Goal: Task Accomplishment & Management: Manage account settings

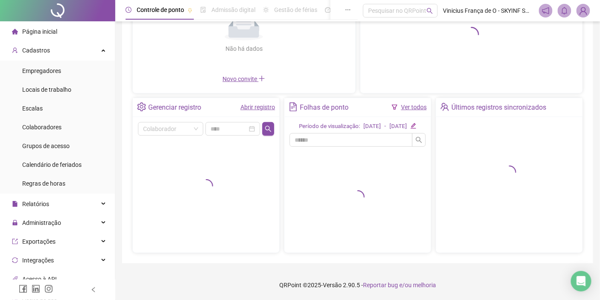
scroll to position [120, 0]
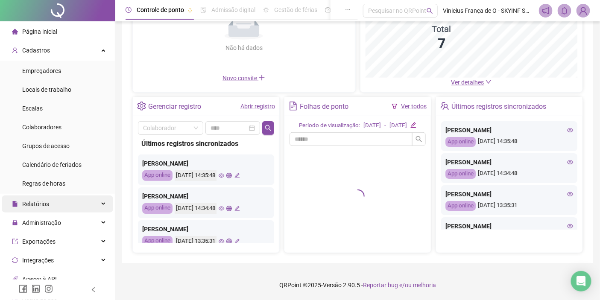
click at [58, 206] on div "Relatórios" at bounding box center [58, 204] width 112 height 17
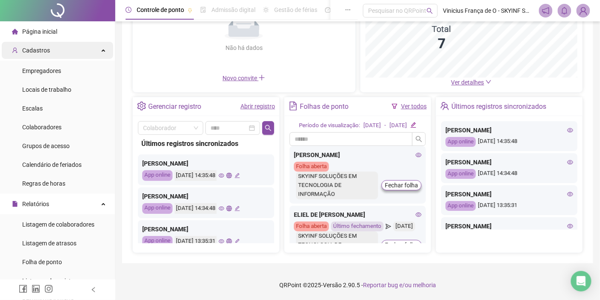
click at [78, 49] on div "Cadastros" at bounding box center [58, 50] width 112 height 17
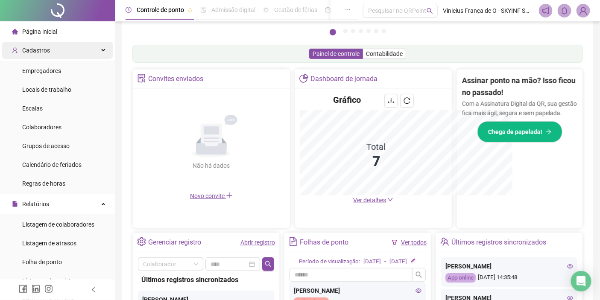
scroll to position [245, 0]
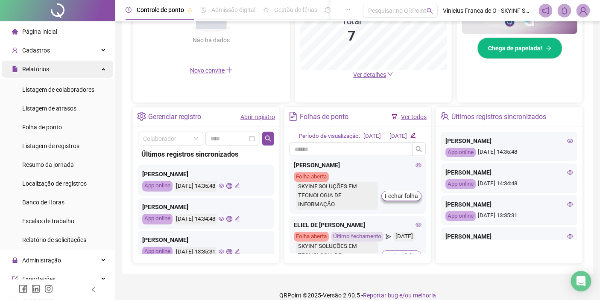
click at [61, 71] on div "Relatórios" at bounding box center [58, 69] width 112 height 17
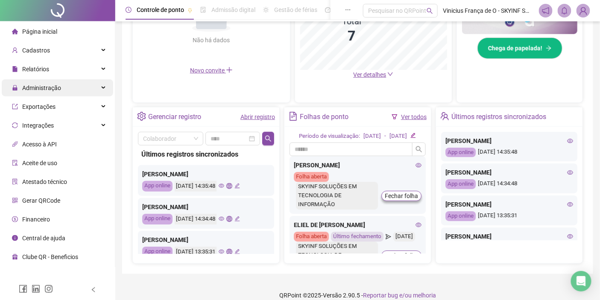
click at [62, 90] on div "Administração" at bounding box center [58, 87] width 112 height 17
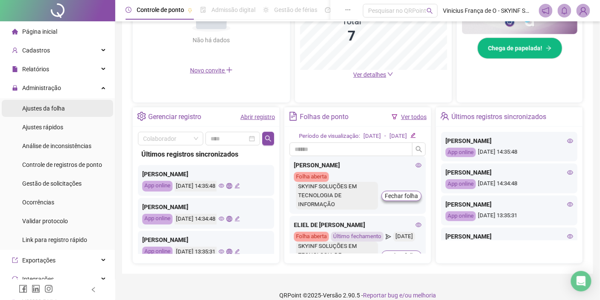
click at [53, 110] on span "Ajustes da folha" at bounding box center [43, 108] width 43 height 7
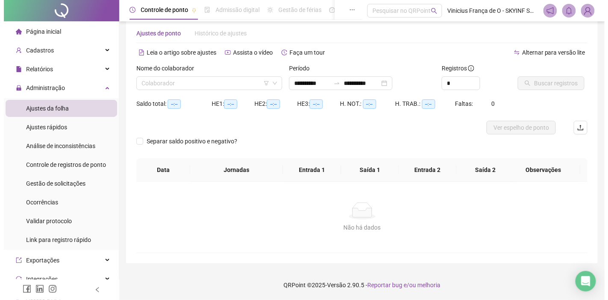
scroll to position [15, 0]
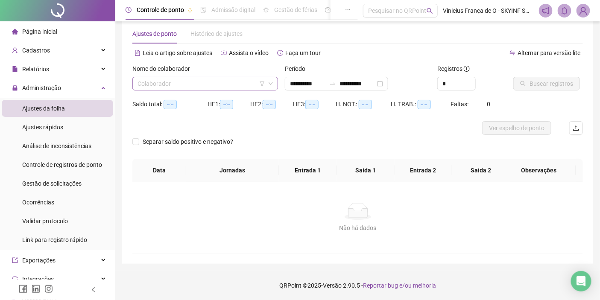
click at [206, 82] on input "search" at bounding box center [202, 83] width 128 height 13
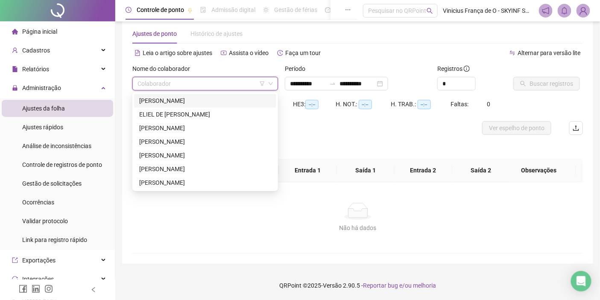
click at [215, 97] on div "[PERSON_NAME]" at bounding box center [205, 100] width 132 height 9
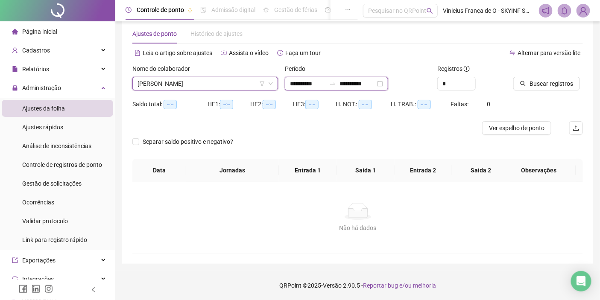
click at [326, 83] on input "**********" at bounding box center [308, 83] width 36 height 9
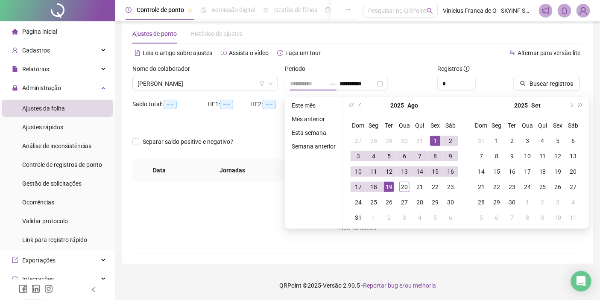
click at [437, 139] on div "1" at bounding box center [435, 141] width 10 height 10
type input "**********"
click at [405, 189] on div "20" at bounding box center [405, 187] width 10 height 10
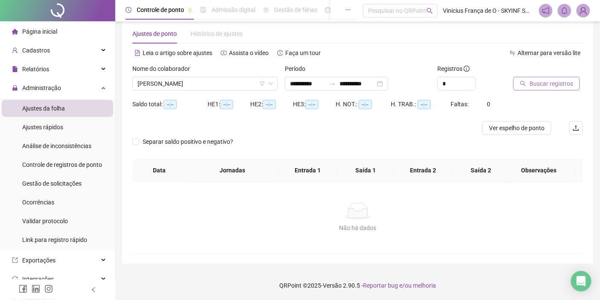
click at [540, 83] on span "Buscar registros" at bounding box center [552, 83] width 44 height 9
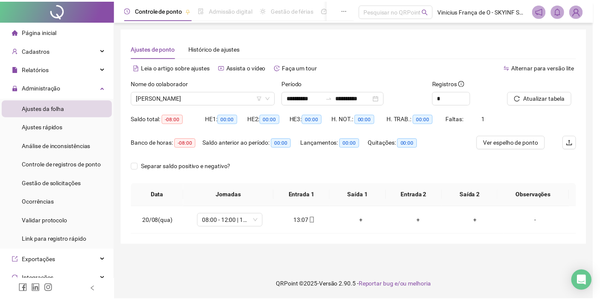
scroll to position [0, 0]
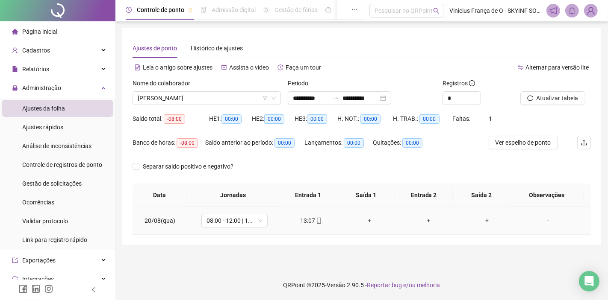
click at [365, 223] on div "+" at bounding box center [369, 220] width 45 height 9
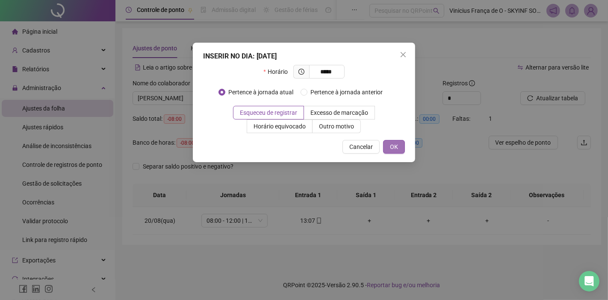
type input "*****"
click at [398, 147] on button "OK" at bounding box center [394, 147] width 22 height 14
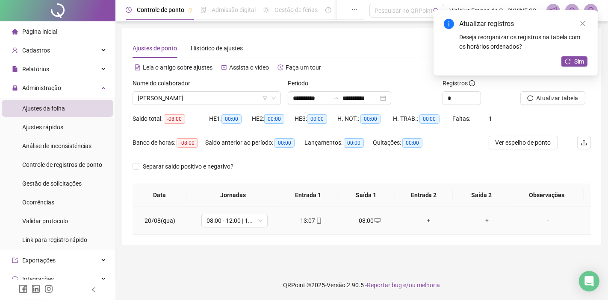
click at [421, 221] on div "+" at bounding box center [428, 220] width 45 height 9
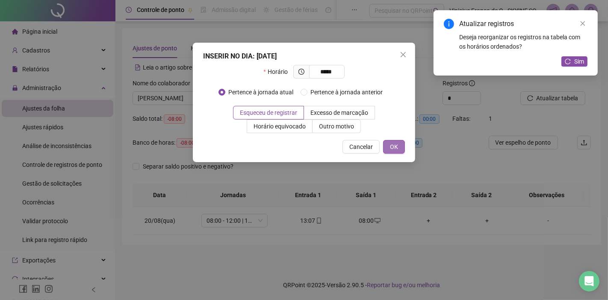
type input "*****"
click at [397, 145] on span "OK" at bounding box center [394, 146] width 8 height 9
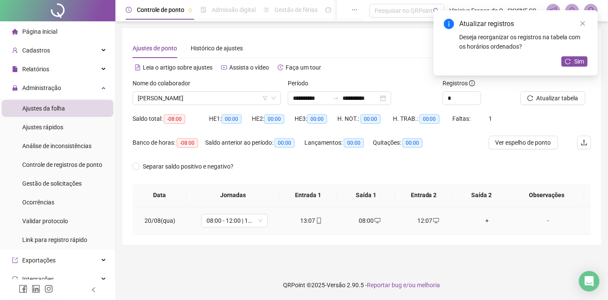
click at [541, 223] on div "-" at bounding box center [548, 220] width 50 height 9
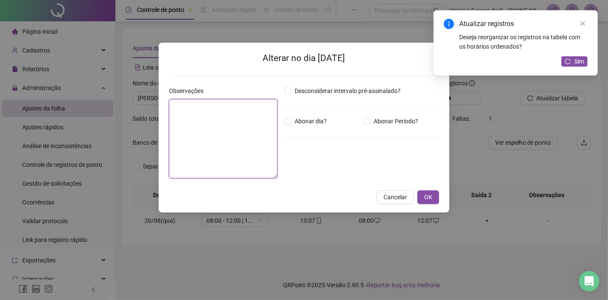
click at [239, 129] on textarea at bounding box center [223, 138] width 109 height 79
type textarea "**********"
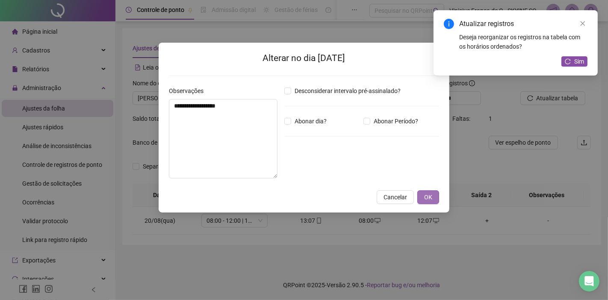
click at [418, 198] on button "OK" at bounding box center [428, 198] width 22 height 14
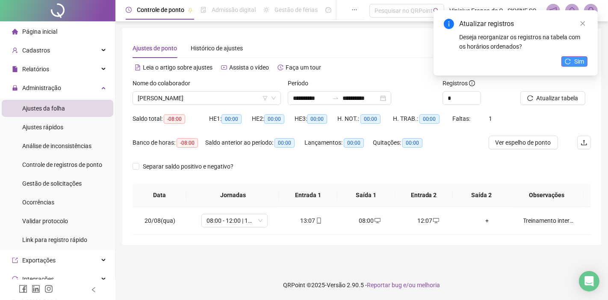
click at [570, 63] on icon "reload" at bounding box center [568, 62] width 6 height 6
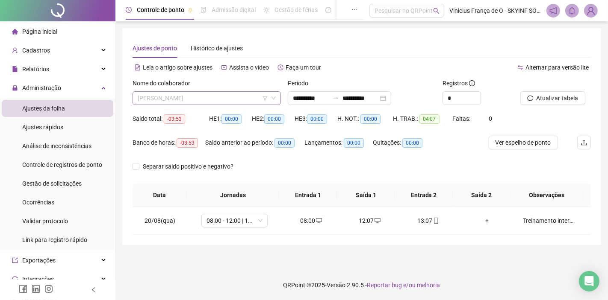
click at [244, 104] on span "[PERSON_NAME]" at bounding box center [207, 98] width 138 height 13
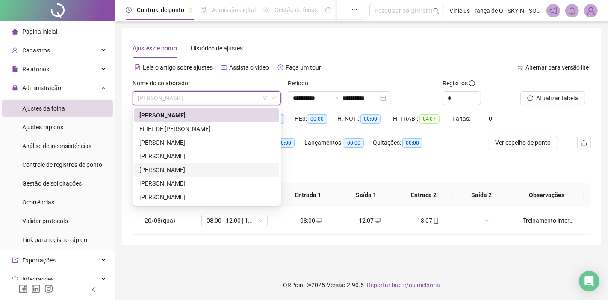
click at [222, 169] on div "[PERSON_NAME]" at bounding box center [206, 169] width 135 height 9
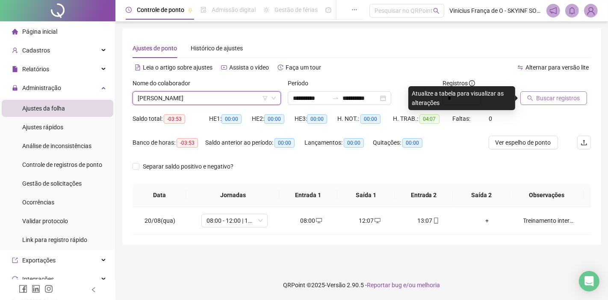
click at [541, 99] on span "Buscar registros" at bounding box center [558, 98] width 44 height 9
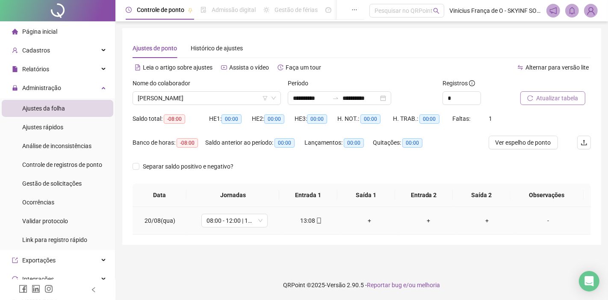
click at [365, 226] on td "+" at bounding box center [369, 221] width 59 height 28
click at [365, 221] on div "+" at bounding box center [369, 220] width 45 height 9
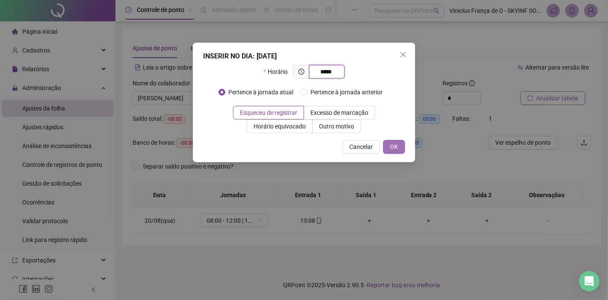
type input "*****"
click at [390, 146] on span "OK" at bounding box center [394, 146] width 8 height 9
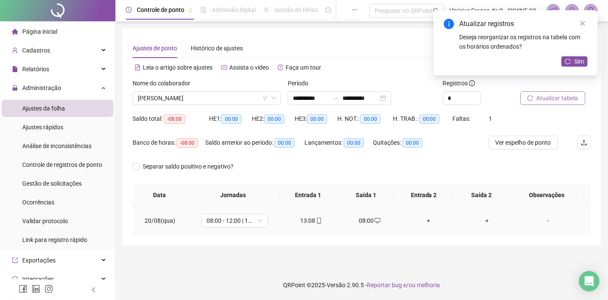
click at [417, 215] on td "+" at bounding box center [428, 221] width 59 height 28
click at [418, 218] on div "+" at bounding box center [428, 220] width 45 height 9
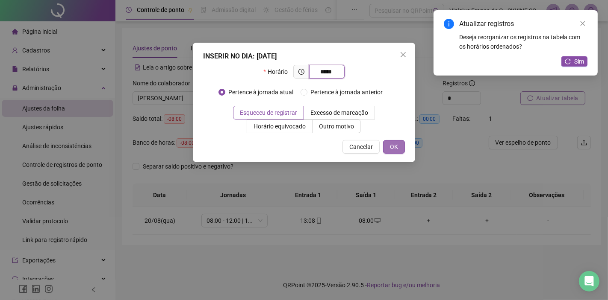
type input "*****"
click at [391, 143] on span "OK" at bounding box center [394, 146] width 8 height 9
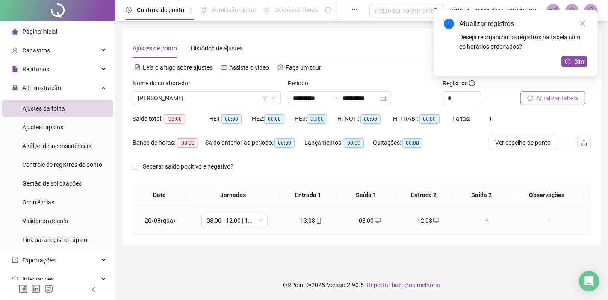
click at [539, 219] on div "-" at bounding box center [548, 220] width 50 height 9
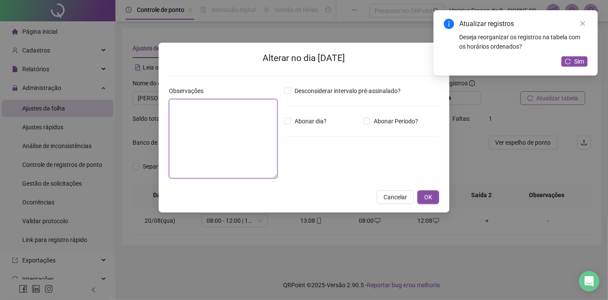
click at [225, 127] on textarea at bounding box center [223, 138] width 109 height 79
type textarea "**********"
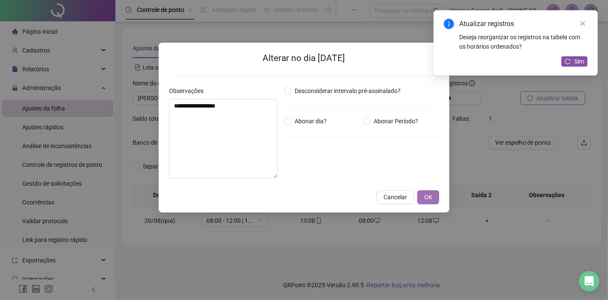
click at [424, 195] on span "OK" at bounding box center [428, 197] width 8 height 9
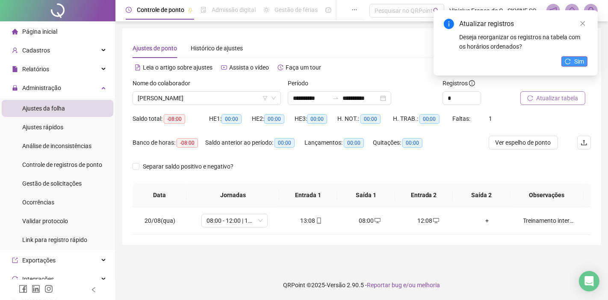
click at [582, 63] on span "Sim" at bounding box center [579, 61] width 10 height 9
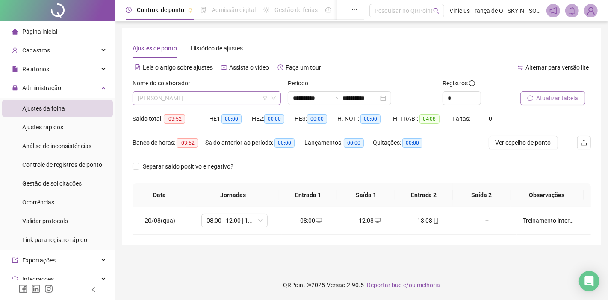
click at [217, 97] on span "[PERSON_NAME]" at bounding box center [207, 98] width 138 height 13
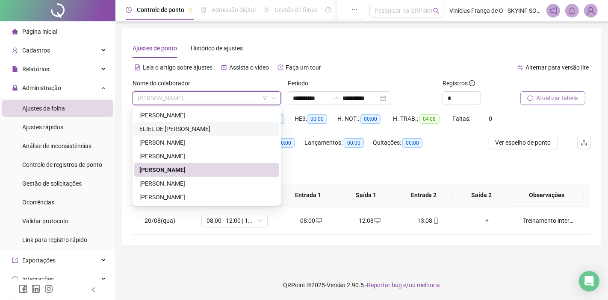
click at [226, 127] on div "ELIEL DE [PERSON_NAME]" at bounding box center [206, 128] width 135 height 9
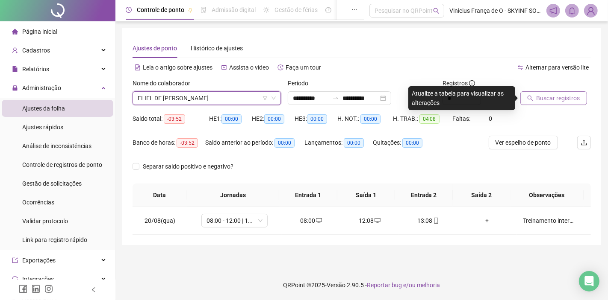
click at [545, 99] on span "Buscar registros" at bounding box center [558, 98] width 44 height 9
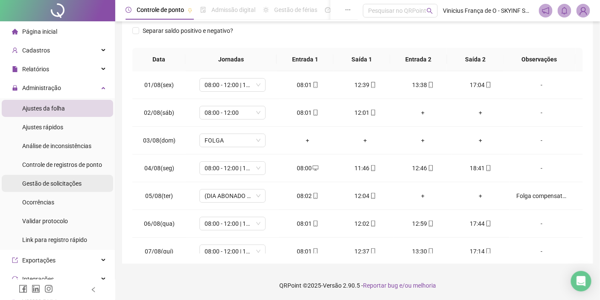
click at [56, 181] on span "Gestão de solicitações" at bounding box center [51, 183] width 59 height 7
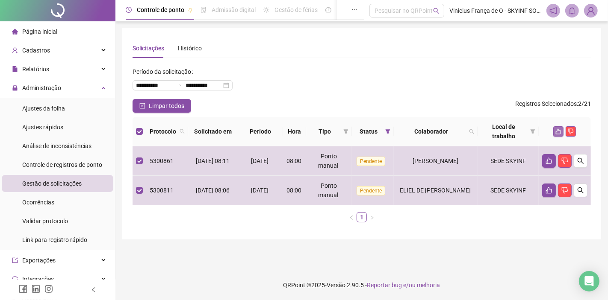
click at [557, 131] on icon "like" at bounding box center [559, 132] width 6 height 6
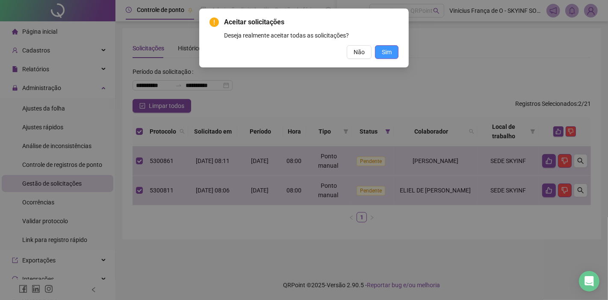
click at [386, 49] on span "Sim" at bounding box center [387, 51] width 10 height 9
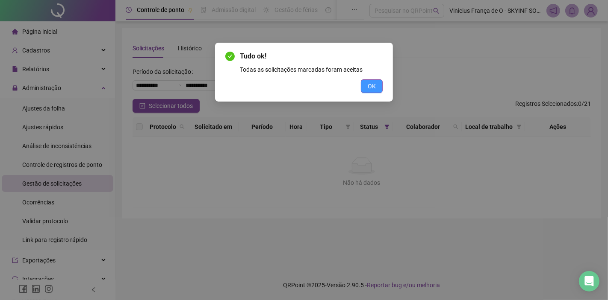
click at [368, 82] on span "OK" at bounding box center [372, 86] width 8 height 9
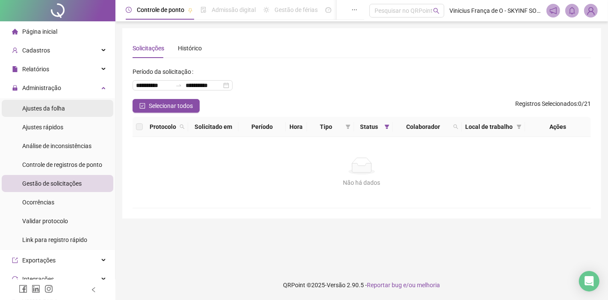
click at [79, 104] on li "Ajustes da folha" at bounding box center [58, 108] width 112 height 17
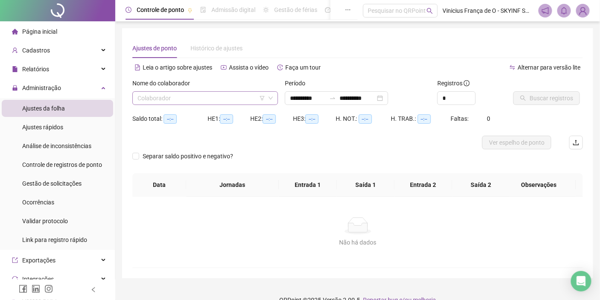
click at [241, 95] on input "search" at bounding box center [202, 98] width 128 height 13
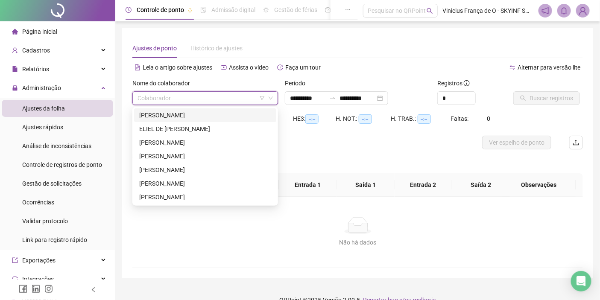
click at [229, 115] on div "[PERSON_NAME]" at bounding box center [205, 115] width 132 height 9
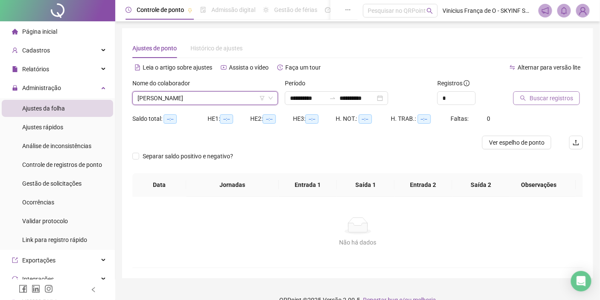
click at [556, 101] on span "Buscar registros" at bounding box center [552, 98] width 44 height 9
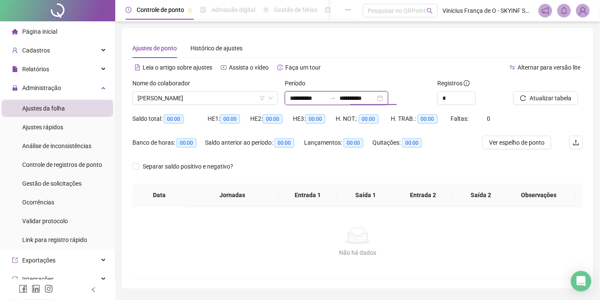
click at [376, 99] on input "**********" at bounding box center [358, 98] width 36 height 9
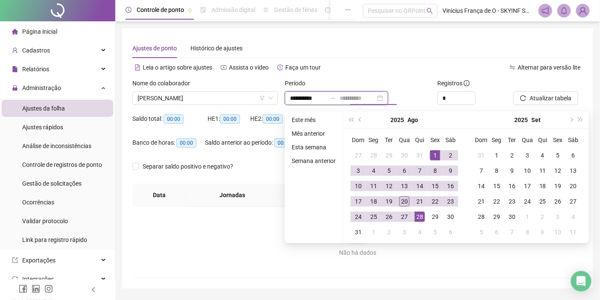
type input "**********"
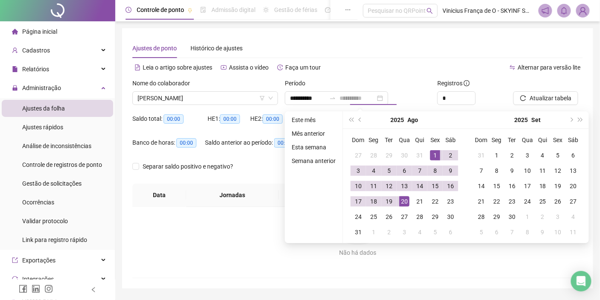
click at [406, 201] on div "20" at bounding box center [405, 202] width 10 height 10
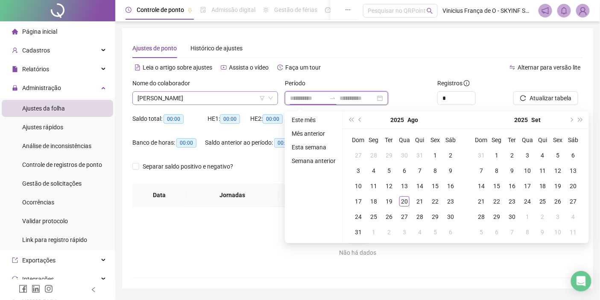
type input "**********"
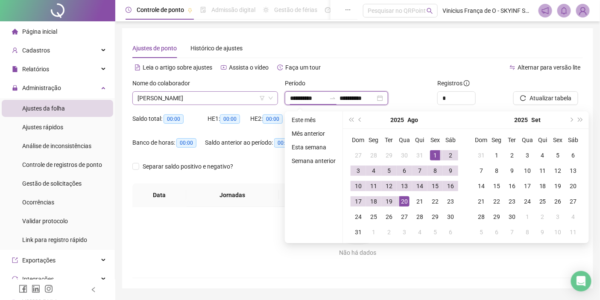
click at [234, 93] on span "[PERSON_NAME]" at bounding box center [205, 98] width 135 height 13
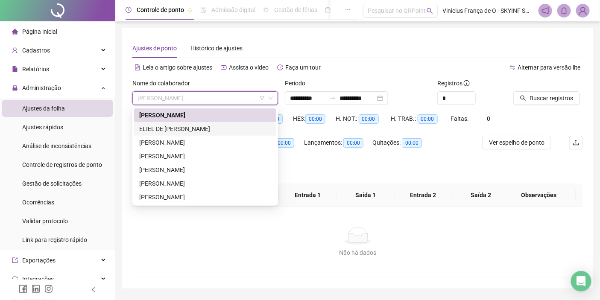
click at [221, 130] on div "ELIEL DE [PERSON_NAME]" at bounding box center [205, 128] width 132 height 9
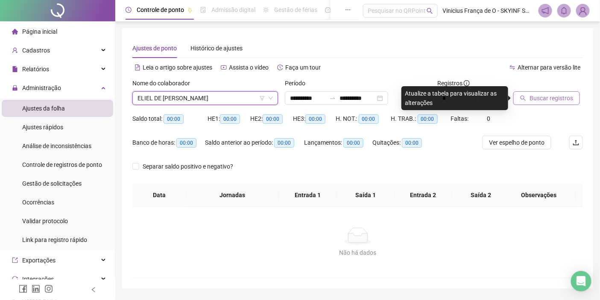
click at [558, 94] on span "Buscar registros" at bounding box center [552, 98] width 44 height 9
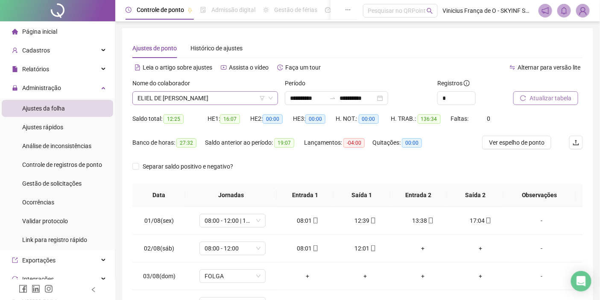
click at [224, 98] on span "ELIEL DE [PERSON_NAME]" at bounding box center [205, 98] width 135 height 13
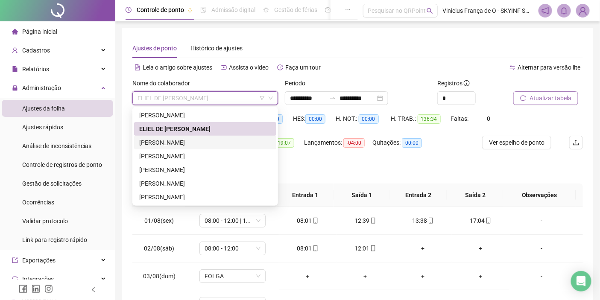
click at [205, 138] on div "[PERSON_NAME]" at bounding box center [205, 142] width 132 height 9
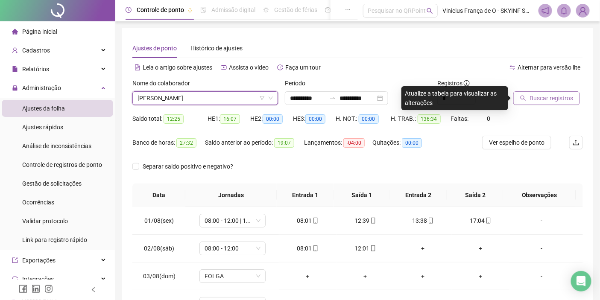
click at [569, 94] on span "Buscar registros" at bounding box center [552, 98] width 44 height 9
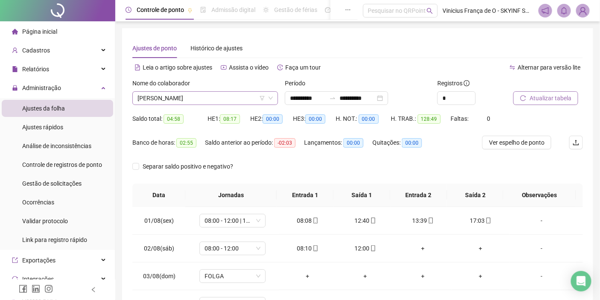
click at [234, 97] on span "[PERSON_NAME]" at bounding box center [205, 98] width 135 height 13
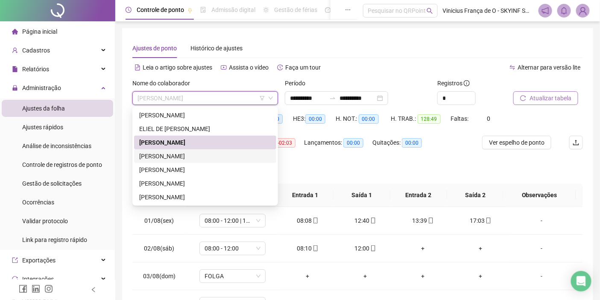
click at [202, 155] on div "[PERSON_NAME]" at bounding box center [205, 156] width 132 height 9
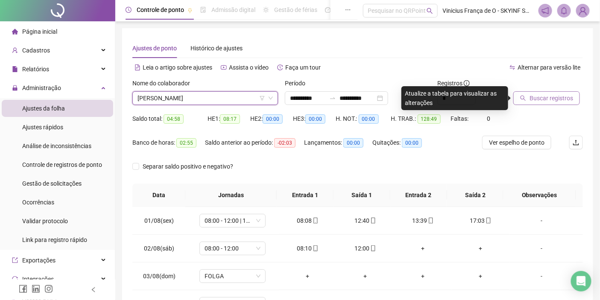
click at [532, 97] on span "Buscar registros" at bounding box center [552, 98] width 44 height 9
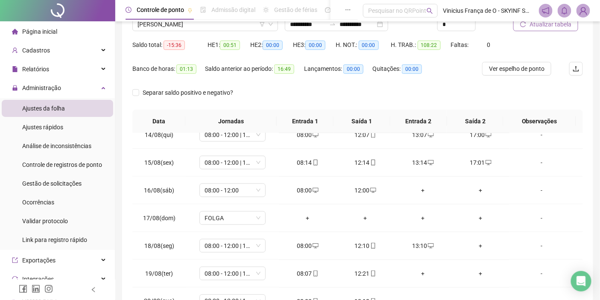
scroll to position [136, 0]
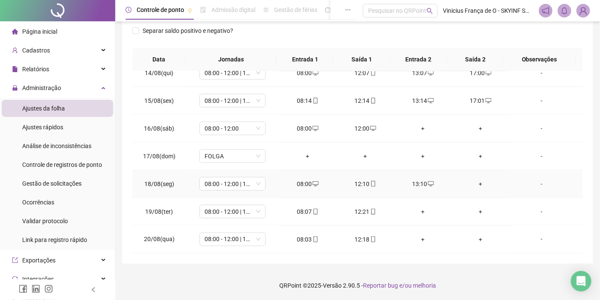
click at [477, 182] on div "+" at bounding box center [481, 184] width 44 height 9
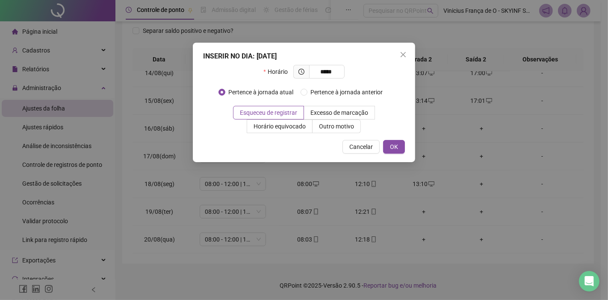
type input "*****"
click at [397, 155] on div "INSERIR NO DIA : [DATE] Horário ***** Pertence à jornada atual Pertence à jorna…" at bounding box center [304, 103] width 222 height 120
click at [392, 147] on span "OK" at bounding box center [394, 146] width 8 height 9
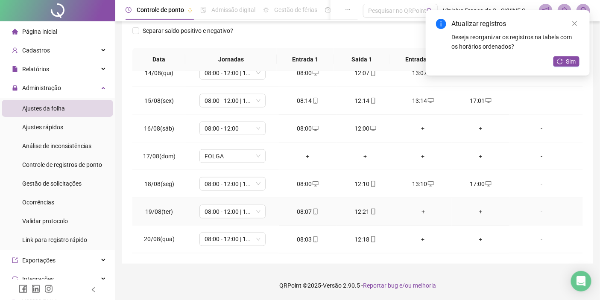
click at [424, 214] on div "+" at bounding box center [423, 211] width 44 height 9
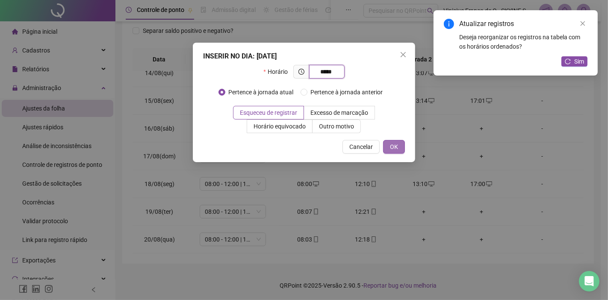
type input "*****"
click at [398, 148] on button "OK" at bounding box center [394, 147] width 22 height 14
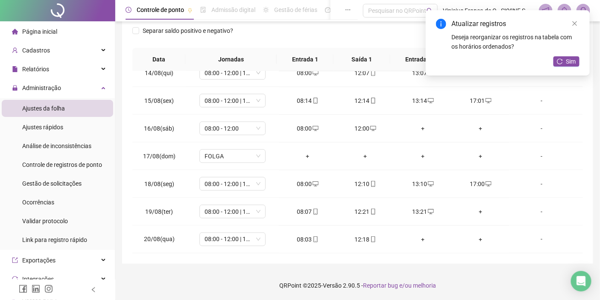
click at [473, 212] on div "+" at bounding box center [481, 211] width 44 height 9
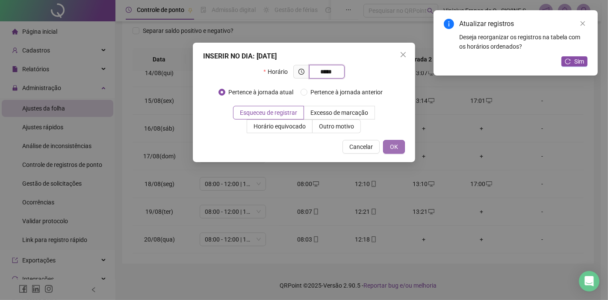
type input "*****"
click at [399, 147] on button "OK" at bounding box center [394, 147] width 22 height 14
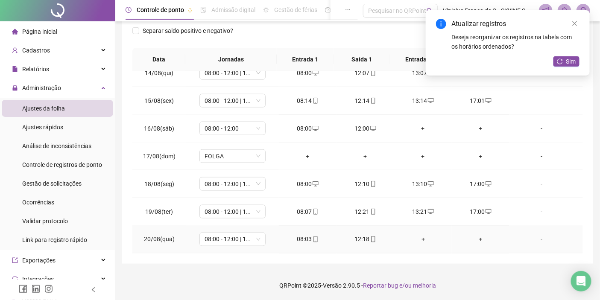
click at [422, 238] on div "+" at bounding box center [423, 239] width 44 height 9
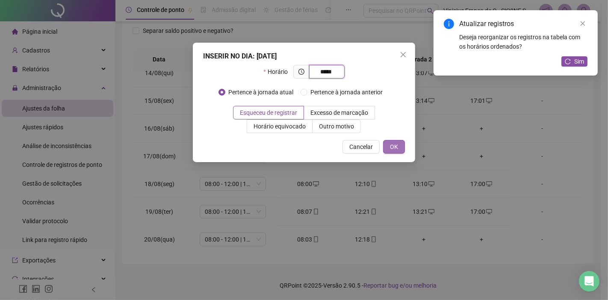
type input "*****"
click at [391, 148] on span "OK" at bounding box center [394, 146] width 8 height 9
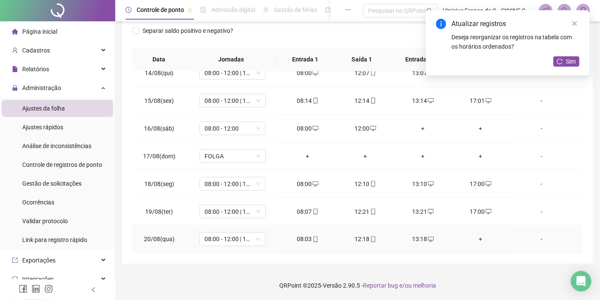
click at [474, 241] on div "+" at bounding box center [481, 239] width 44 height 9
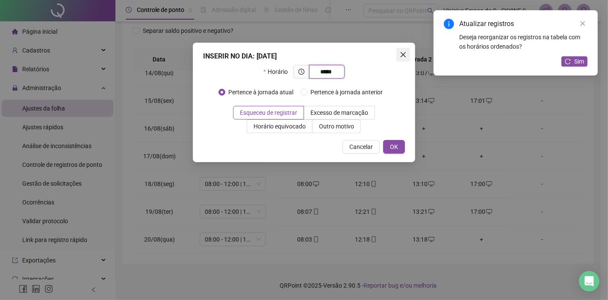
type input "*****"
click at [403, 55] on icon "close" at bounding box center [402, 54] width 5 height 5
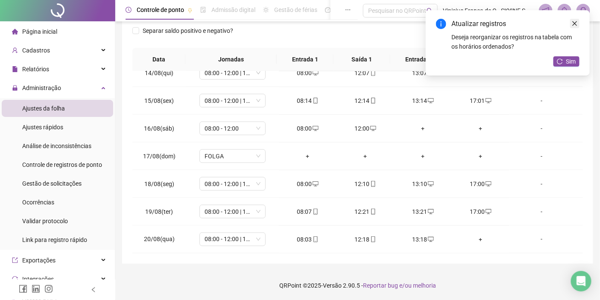
click at [578, 21] on icon "close" at bounding box center [575, 24] width 6 height 6
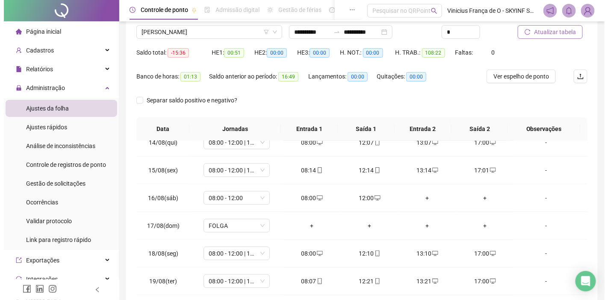
scroll to position [0, 0]
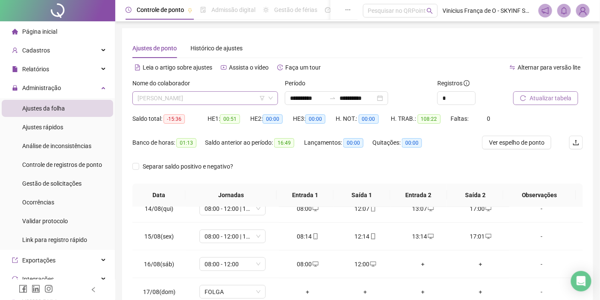
click at [238, 102] on span "[PERSON_NAME]" at bounding box center [205, 98] width 135 height 13
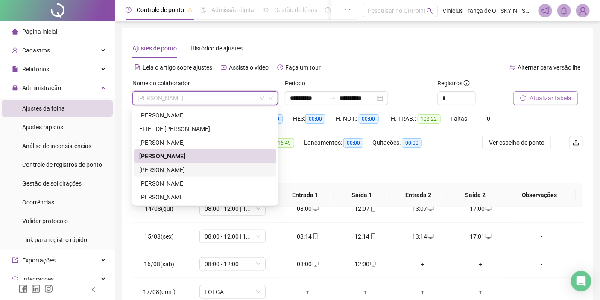
click at [195, 171] on div "[PERSON_NAME]" at bounding box center [205, 169] width 132 height 9
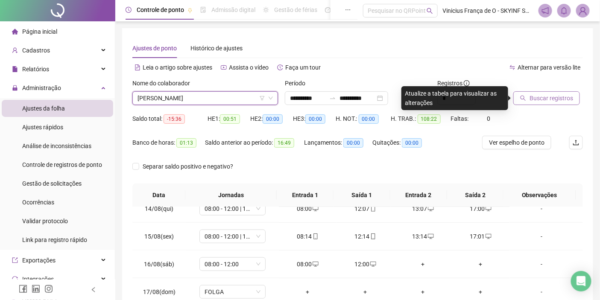
click at [533, 100] on span "Buscar registros" at bounding box center [552, 98] width 44 height 9
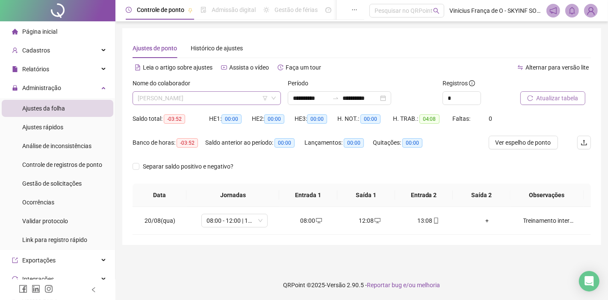
click at [177, 99] on span "[PERSON_NAME]" at bounding box center [207, 98] width 138 height 13
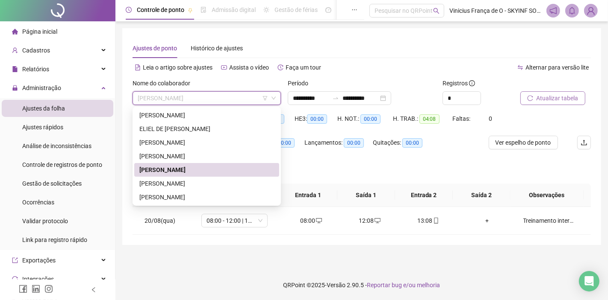
click at [182, 176] on div "[PERSON_NAME]" at bounding box center [206, 170] width 145 height 14
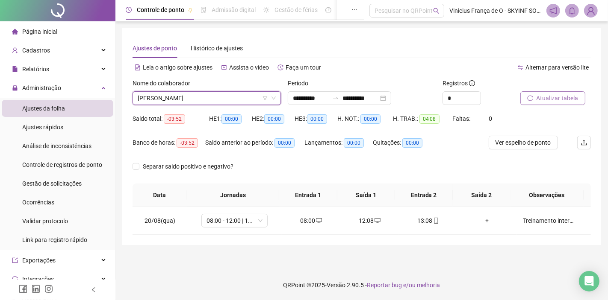
click at [187, 83] on label "Nome do colaborador" at bounding box center [163, 83] width 63 height 9
click at [187, 96] on span "[PERSON_NAME]" at bounding box center [207, 98] width 138 height 13
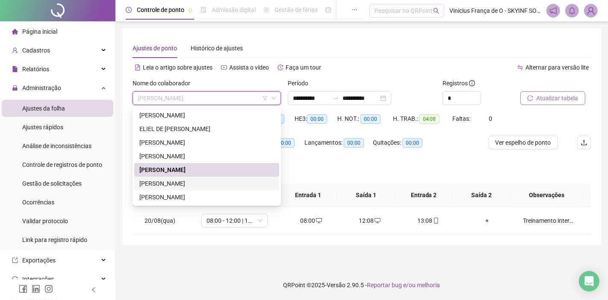
click at [191, 184] on div "[PERSON_NAME]" at bounding box center [206, 183] width 135 height 9
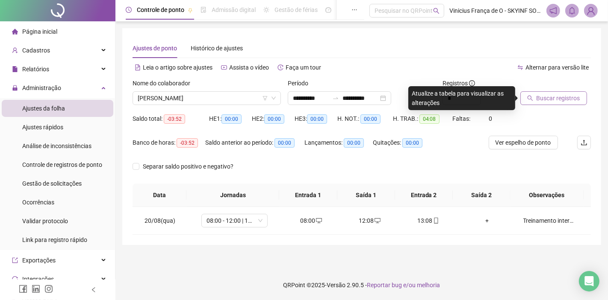
click at [537, 94] on span "Buscar registros" at bounding box center [558, 98] width 44 height 9
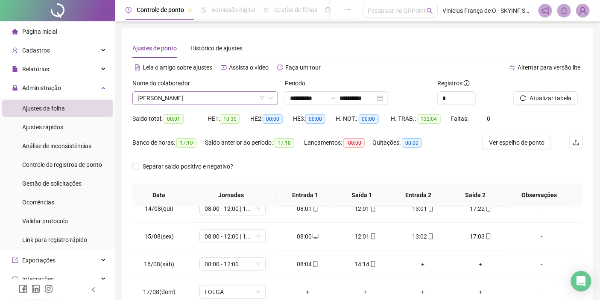
click at [182, 92] on span "[PERSON_NAME]" at bounding box center [205, 98] width 135 height 13
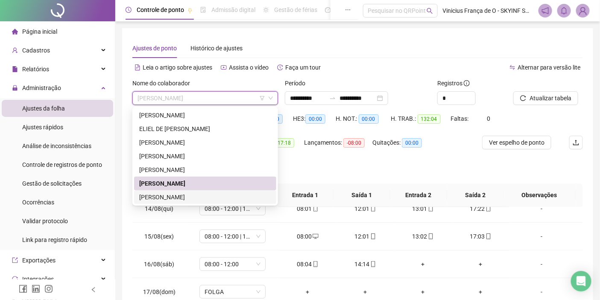
drag, startPoint x: 181, startPoint y: 197, endPoint x: 347, endPoint y: 179, distance: 167.2
click at [182, 197] on div "[PERSON_NAME]" at bounding box center [205, 197] width 132 height 9
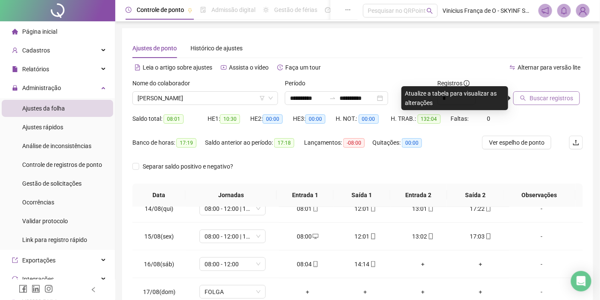
click at [524, 99] on icon "search" at bounding box center [524, 99] width 6 height 6
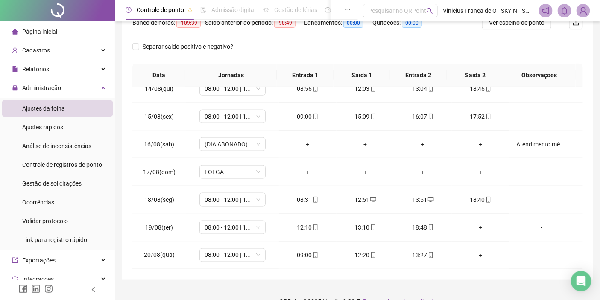
scroll to position [136, 0]
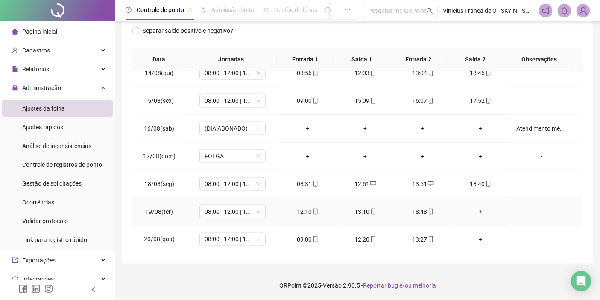
click at [480, 214] on div "+" at bounding box center [481, 211] width 44 height 9
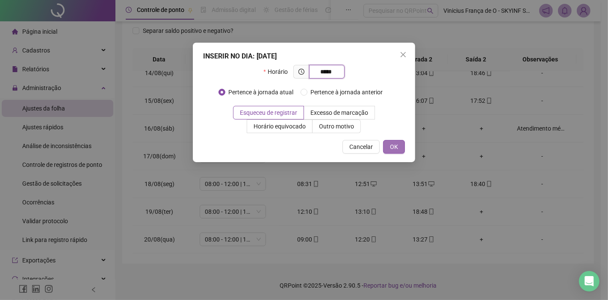
type input "*****"
click at [397, 149] on span "OK" at bounding box center [394, 146] width 8 height 9
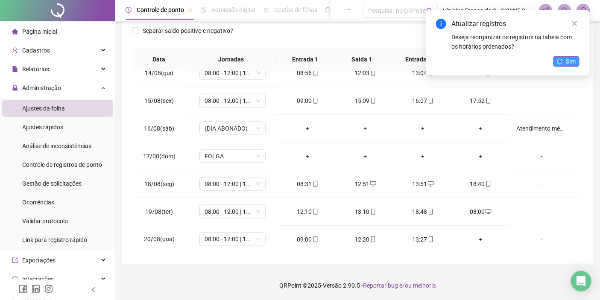
click at [578, 62] on button "Sim" at bounding box center [567, 61] width 26 height 10
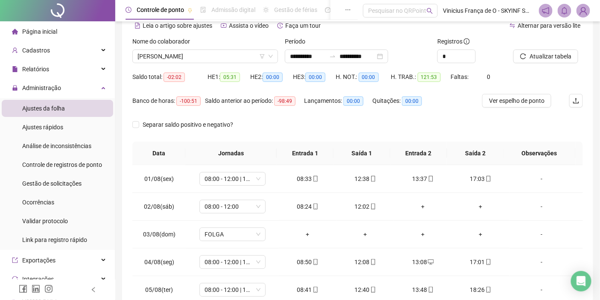
scroll to position [0, 0]
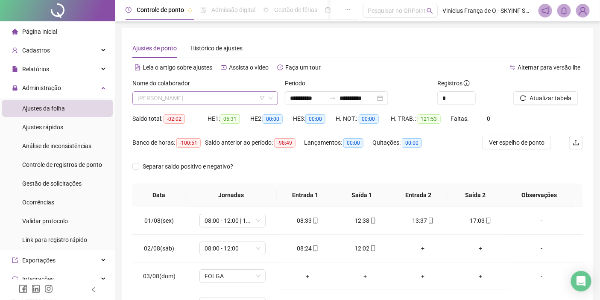
click at [196, 97] on span "[PERSON_NAME]" at bounding box center [205, 98] width 135 height 13
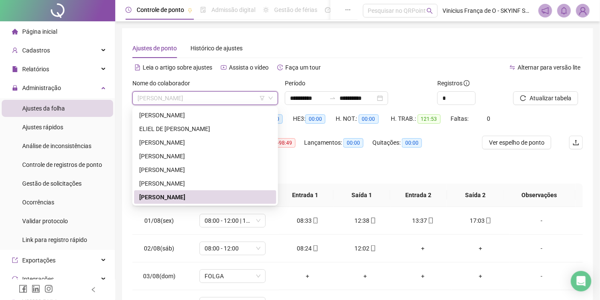
click at [196, 97] on span "[PERSON_NAME]" at bounding box center [205, 98] width 135 height 13
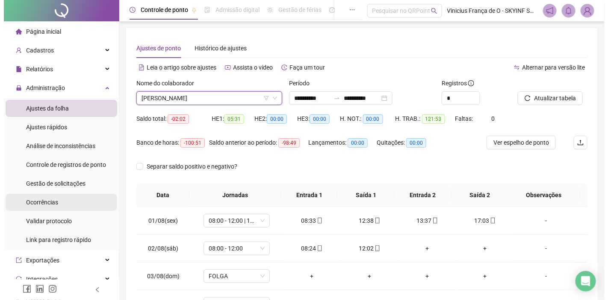
scroll to position [121, 0]
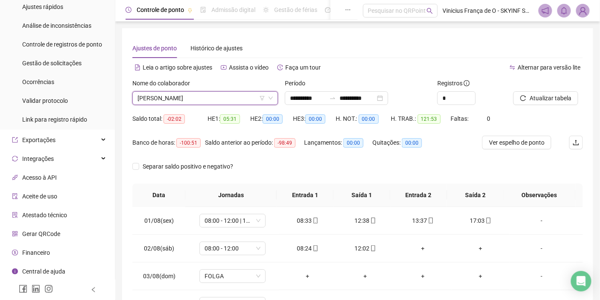
click at [74, 176] on li "Acesso à API" at bounding box center [58, 177] width 112 height 17
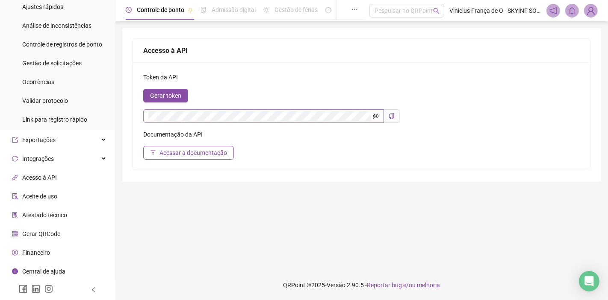
click at [374, 113] on icon "eye-invisible" at bounding box center [376, 116] width 6 height 6
click at [77, 156] on div "Integrações" at bounding box center [58, 158] width 112 height 17
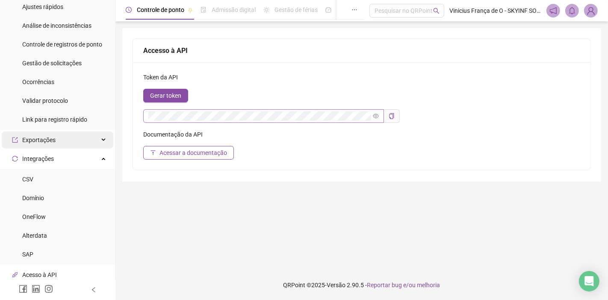
click at [83, 138] on div "Exportações" at bounding box center [58, 140] width 112 height 17
